Goal: Find specific page/section: Find specific page/section

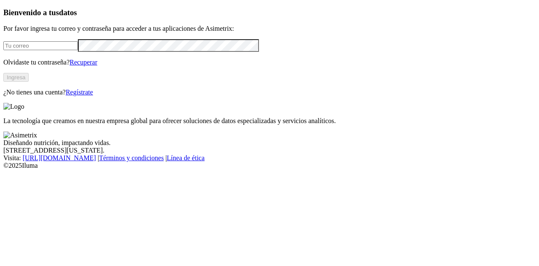
type input "[PERSON_NAME][EMAIL_ADDRESS][PERSON_NAME][DOMAIN_NAME]"
click at [29, 82] on button "Ingresa" at bounding box center [15, 77] width 25 height 9
